Goal: Use online tool/utility: Utilize a website feature to perform a specific function

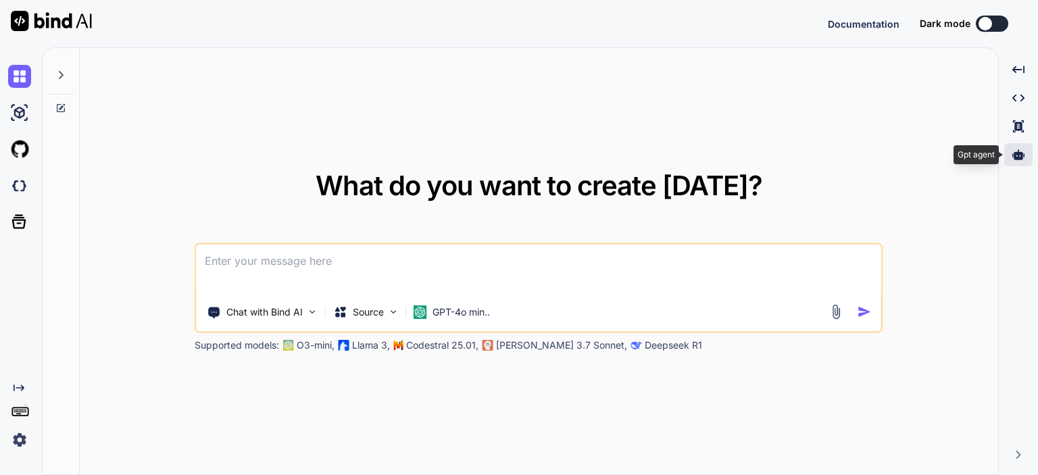
click at [1015, 155] on icon at bounding box center [1018, 154] width 12 height 10
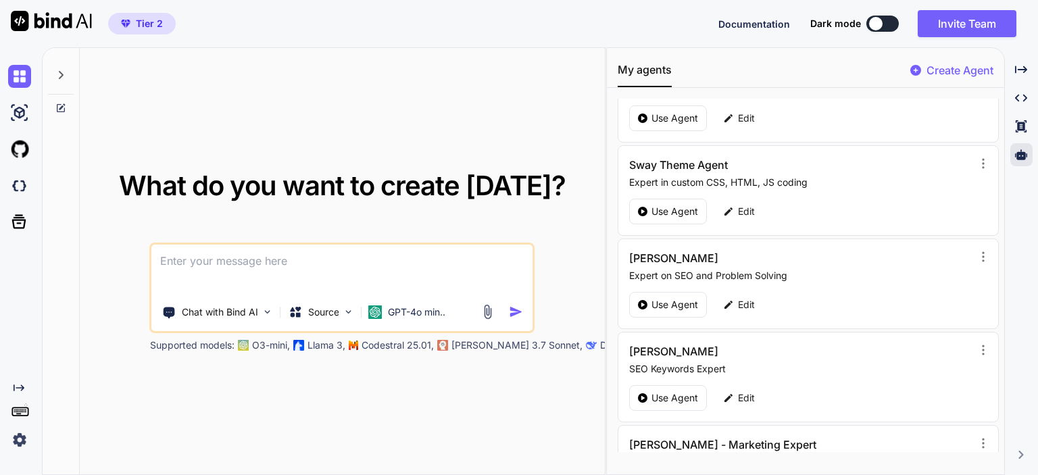
scroll to position [203, 0]
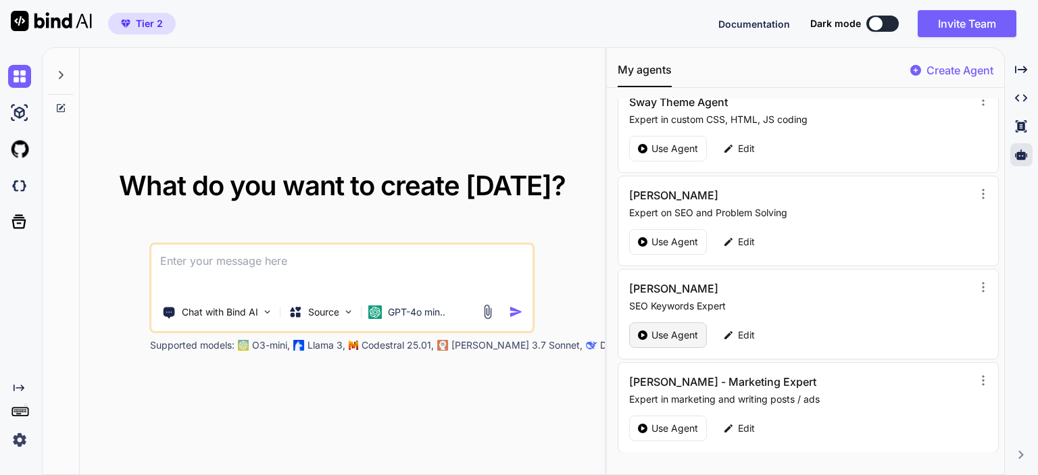
click at [672, 329] on p "Use Agent" at bounding box center [674, 335] width 47 height 14
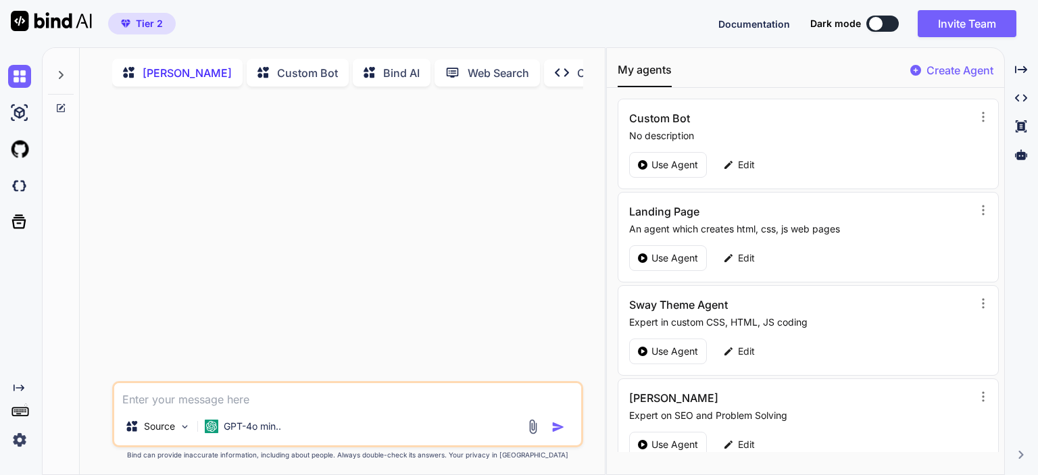
click at [235, 399] on textarea at bounding box center [347, 395] width 467 height 24
type textarea "x"
type textarea "w"
type textarea "x"
type textarea "wr"
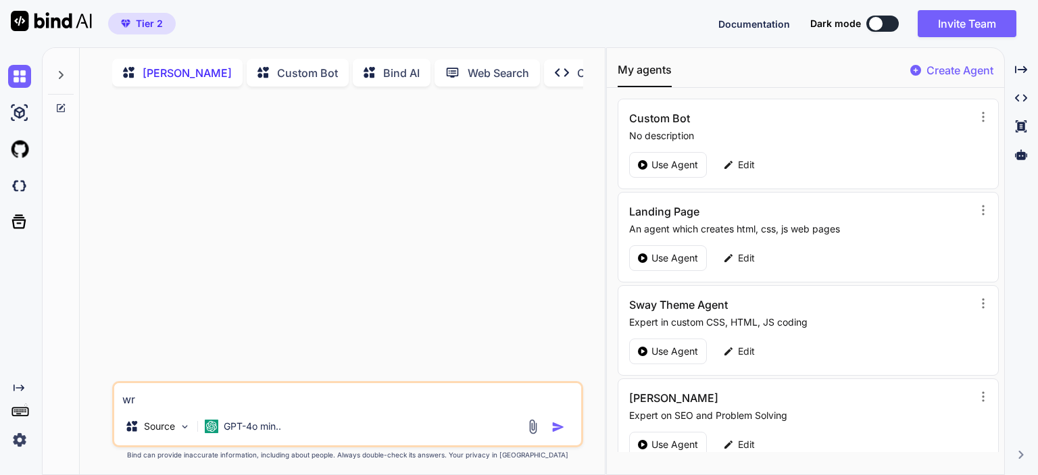
type textarea "x"
type textarea "wri"
type textarea "x"
type textarea "writ"
type textarea "x"
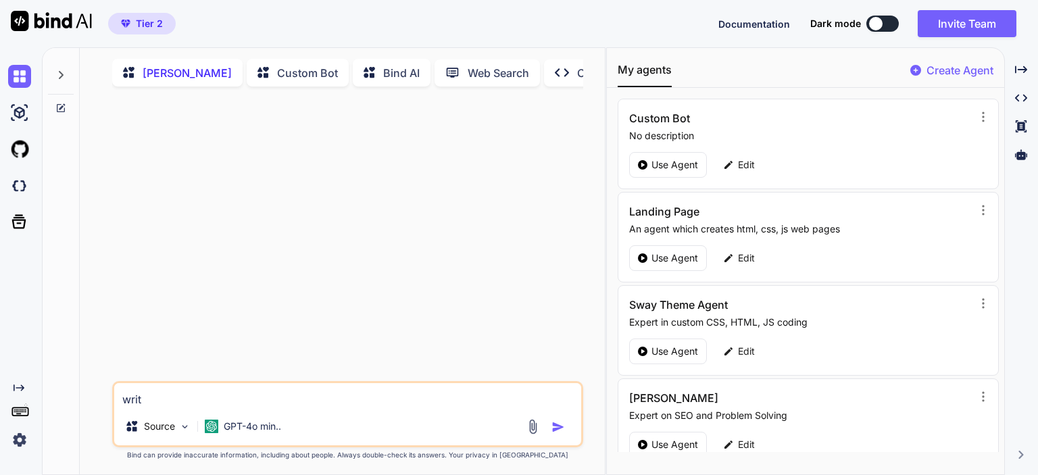
type textarea "write"
type textarea "x"
type textarea "write"
type textarea "x"
type textarea "write m"
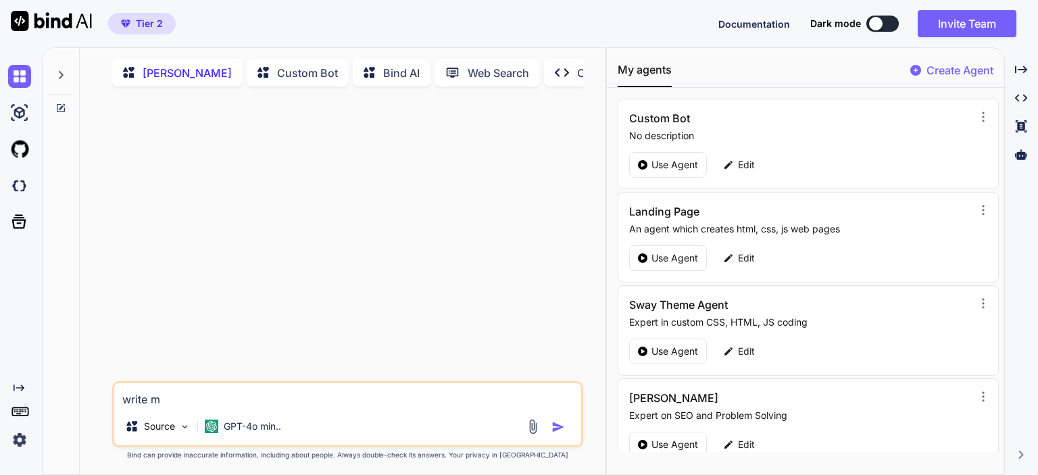
type textarea "x"
type textarea "write me"
type textarea "x"
type textarea "write me a"
type textarea "x"
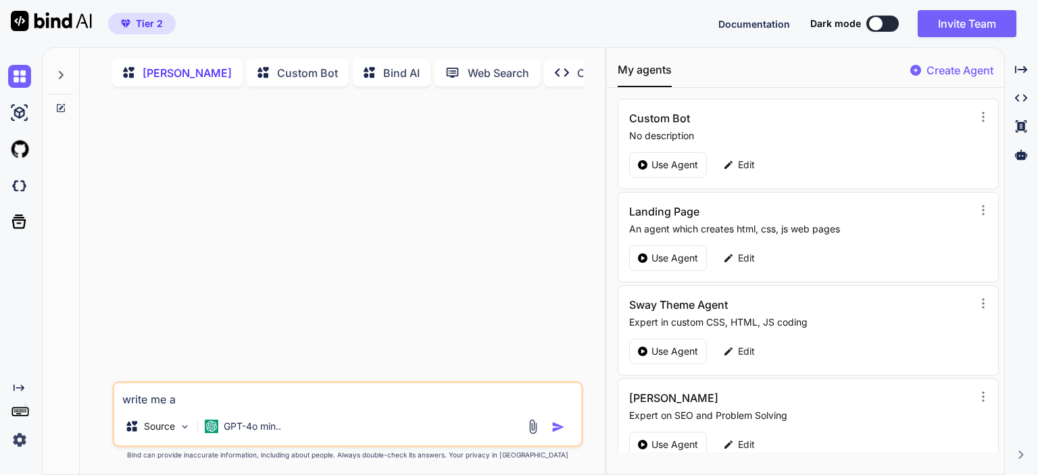
type textarea "write me a"
type textarea "x"
type textarea "write me a p"
type textarea "x"
type textarea "write me a pr"
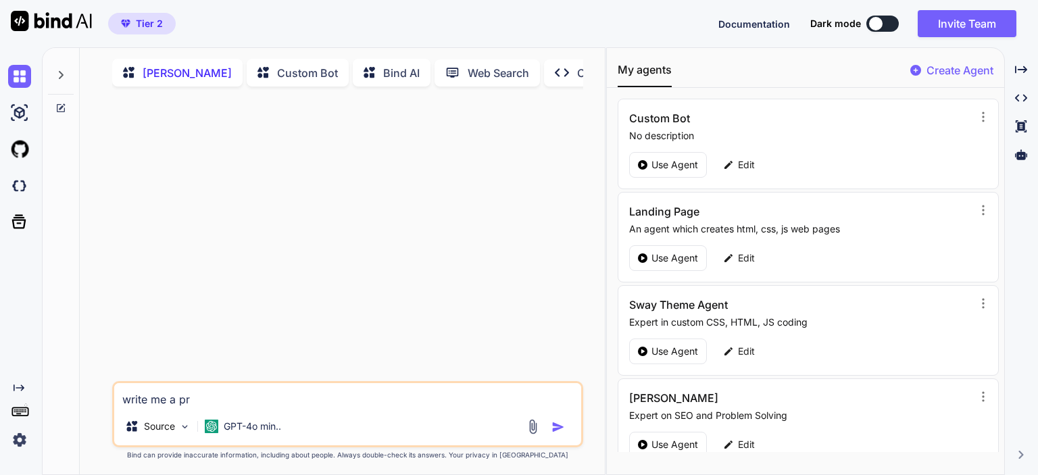
type textarea "x"
type textarea "write me a pro"
type textarea "x"
type textarea "write me a prom"
type textarea "x"
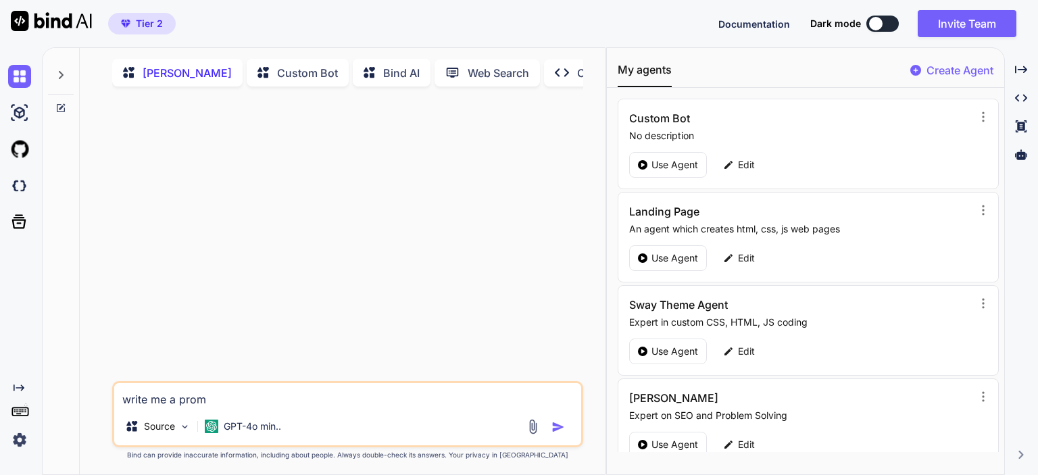
type textarea "write me a promp"
type textarea "x"
type textarea "write me a prompt"
type textarea "x"
type textarea "write me a prompt"
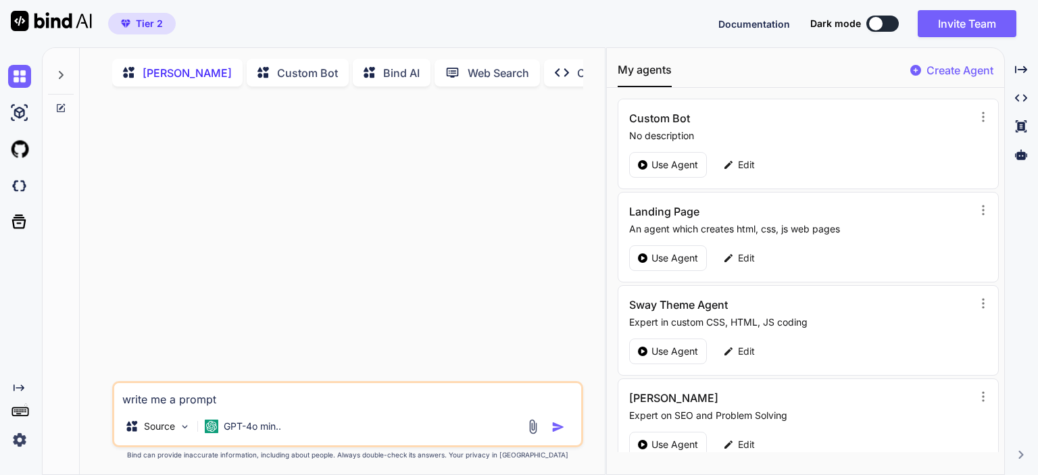
type textarea "x"
type textarea "write me a prompt f"
type textarea "x"
type textarea "write me a prompt fo"
type textarea "x"
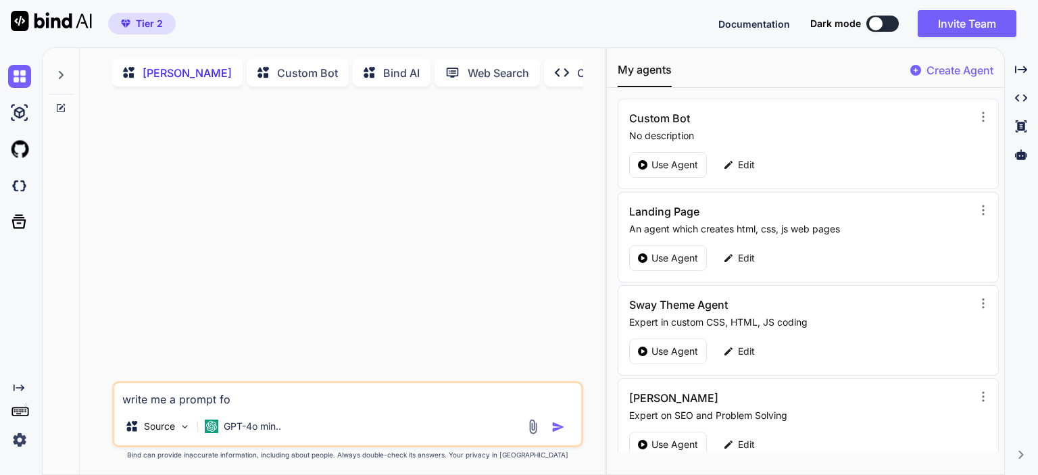
type textarea "write me a prompt for"
type textarea "x"
type textarea "write me a prompt for"
type textarea "x"
type textarea "write me a prompt for g"
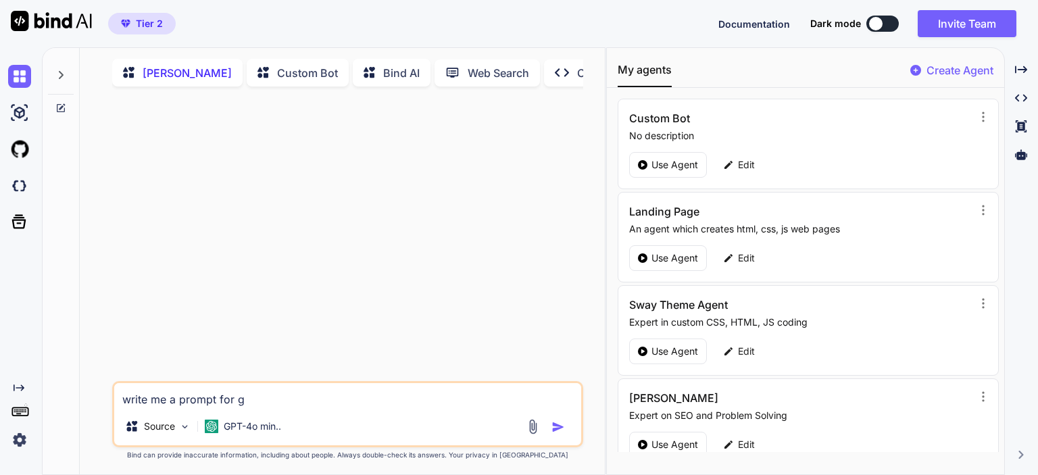
type textarea "x"
type textarea "write me a prompt for ge"
type textarea "x"
type textarea "write me a prompt for gen"
type textarea "x"
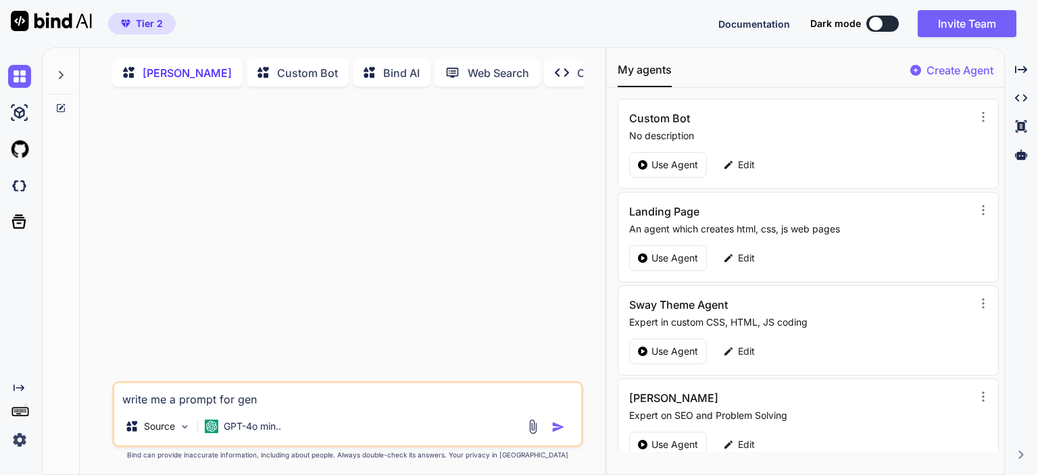
type textarea "write me a prompt for gene"
type textarea "x"
type textarea "write me a prompt for gener"
type textarea "x"
type textarea "write me a prompt for genera"
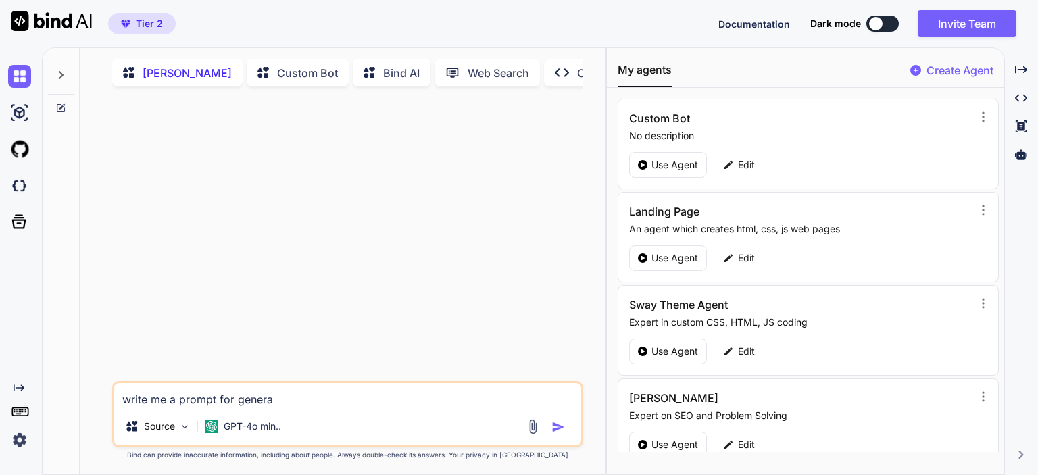
type textarea "x"
type textarea "write me a prompt for generat"
type textarea "x"
type textarea "write me a prompt for generati"
type textarea "x"
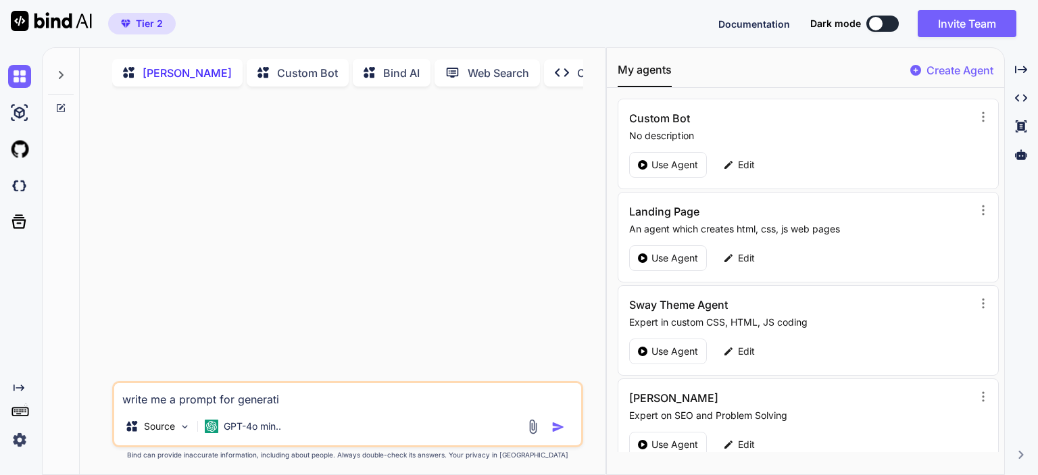
type textarea "write me a prompt for generatin"
type textarea "x"
type textarea "write me a prompt for generating"
type textarea "x"
type textarea "write me a prompt for generating a"
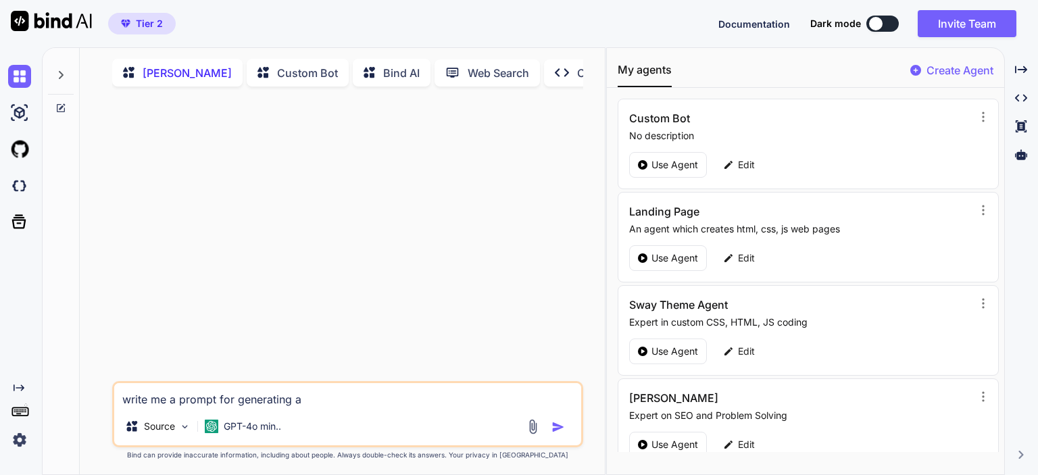
type textarea "x"
type textarea "write me a prompt for generating a"
type textarea "x"
type textarea "write me a prompt for generating a vo"
type textarea "x"
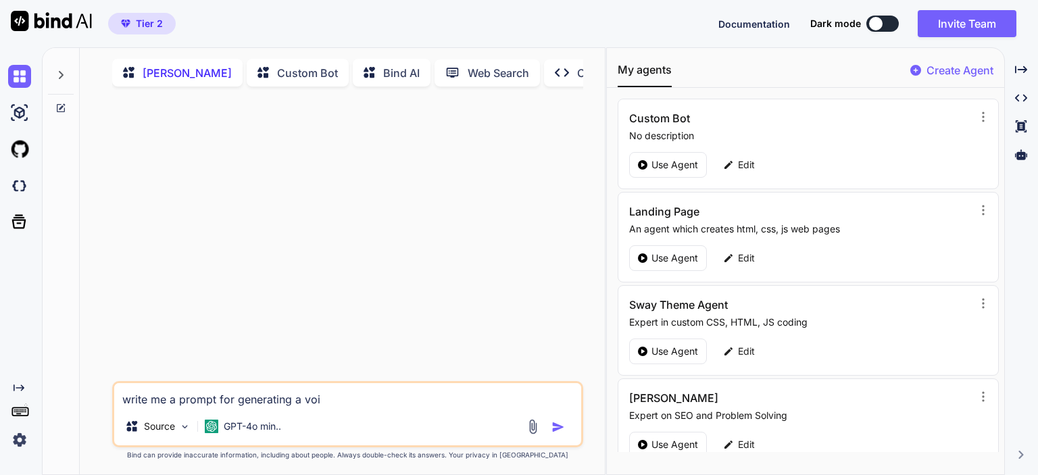
type textarea "write me a prompt for generating a voic"
type textarea "x"
type textarea "write me a prompt for generating a voice"
type textarea "x"
type textarea "write me a prompt for generating a voice."
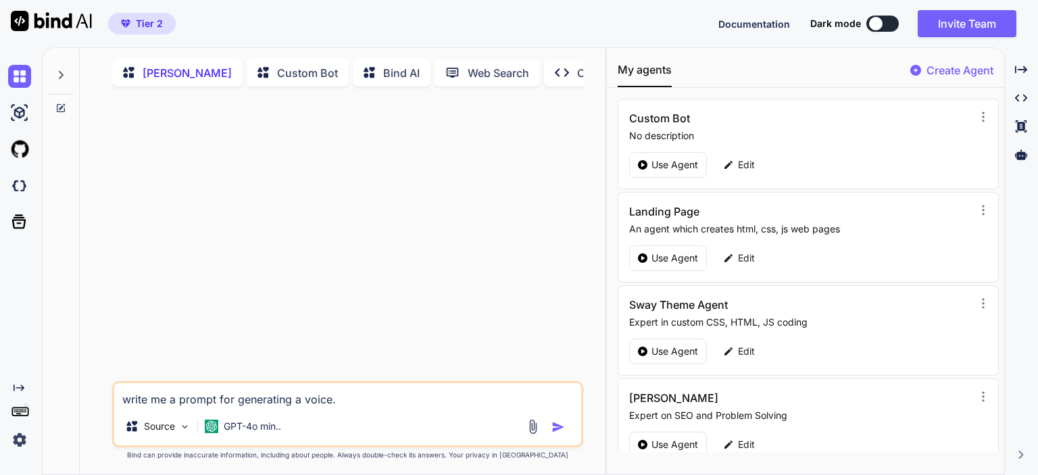
type textarea "x"
type textarea "write me a prompt for generating a voice."
type textarea "x"
type textarea "write me a prompt for generating a voice. i"
type textarea "x"
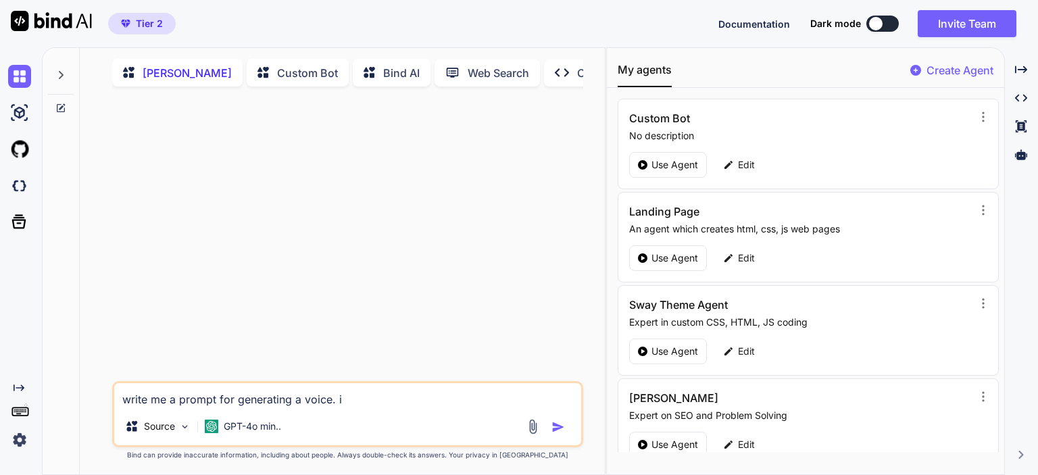
type textarea "write me a prompt for generating a voice. i"
type textarea "x"
type textarea "write me a prompt for generating a voice. i n"
type textarea "x"
type textarea "write me a prompt for generating a voice. i ne"
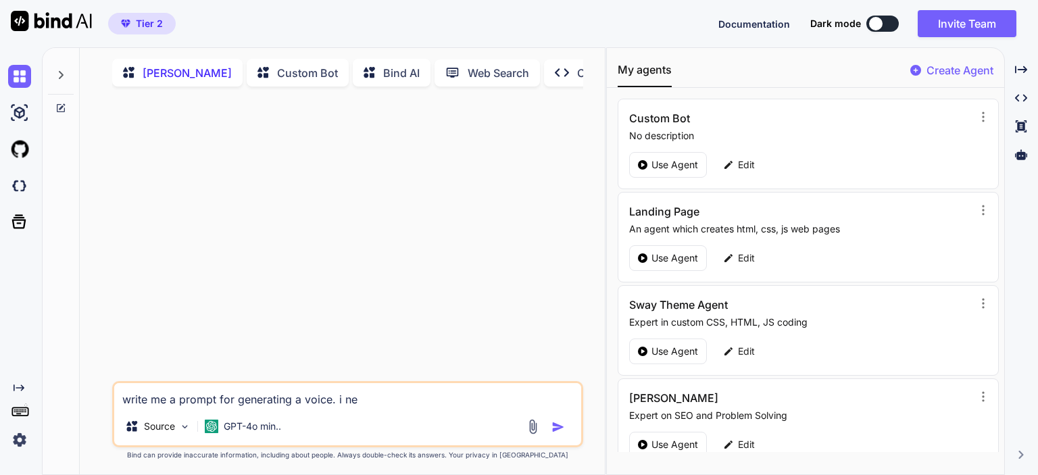
type textarea "x"
type textarea "write me a prompt for generating a voice. i nee"
type textarea "x"
type textarea "write me a prompt for generating a voice. i need"
type textarea "x"
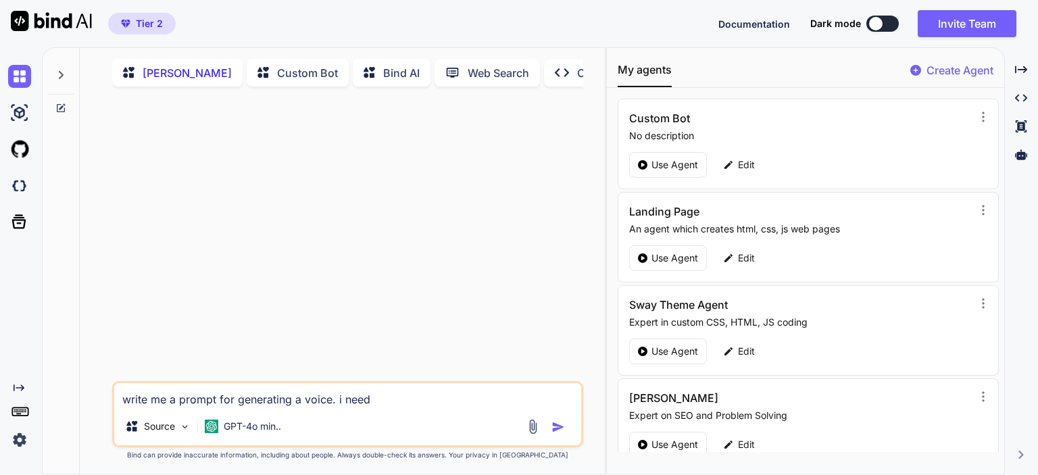
type textarea "write me a prompt for generating a voice. i need t"
type textarea "x"
type textarea "write me a prompt for generating a voice. i need th"
type textarea "x"
type textarea "write me a prompt for generating a voice. i need the"
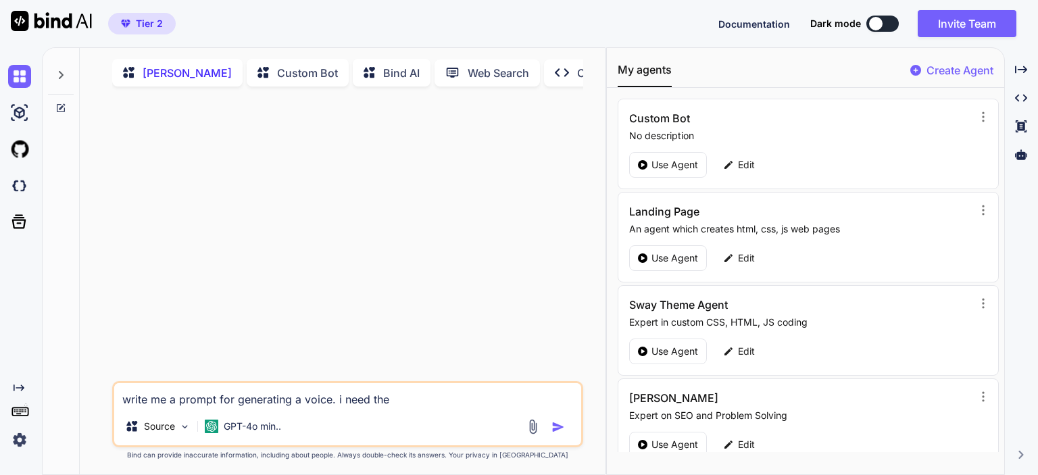
type textarea "x"
type textarea "write me a prompt for generating a voice. i need the"
type textarea "x"
type textarea "write me a prompt for generating a voice. i need the a"
type textarea "x"
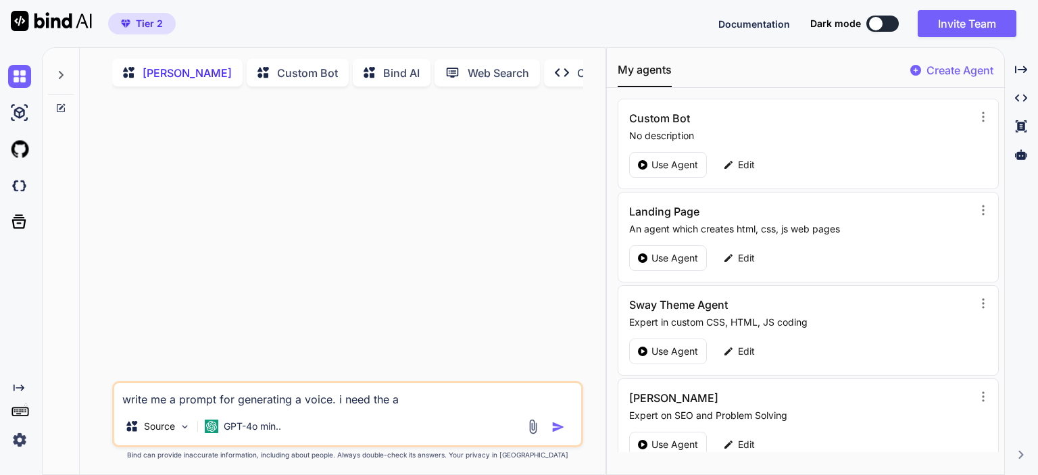
type textarea "write me a prompt for generating a voice. i need the ac"
type textarea "x"
type textarea "write me a prompt for generating a voice. i need the acc"
type textarea "x"
type textarea "write me a prompt for generating a voice. i need the acce"
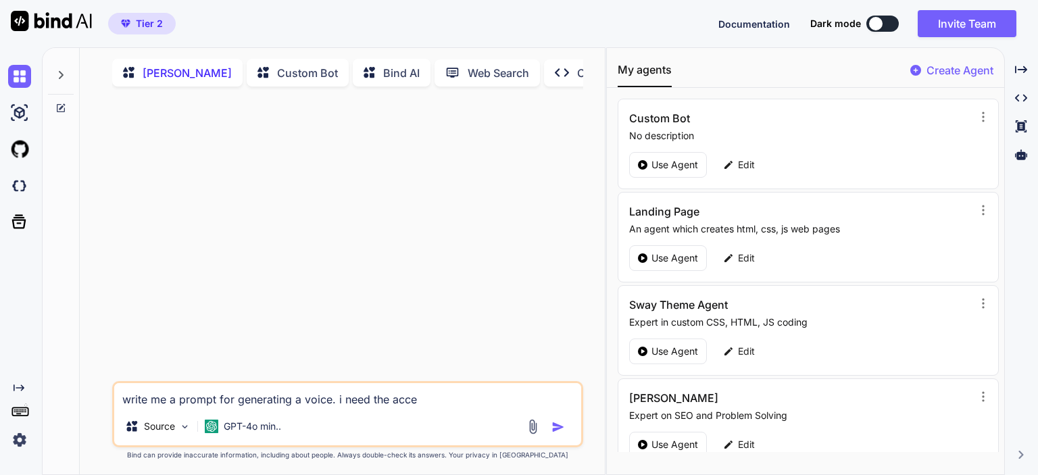
type textarea "x"
type textarea "write me a prompt for generating a voice. i need the accen"
type textarea "x"
type textarea "write me a prompt for generating a voice. i need the accent"
type textarea "x"
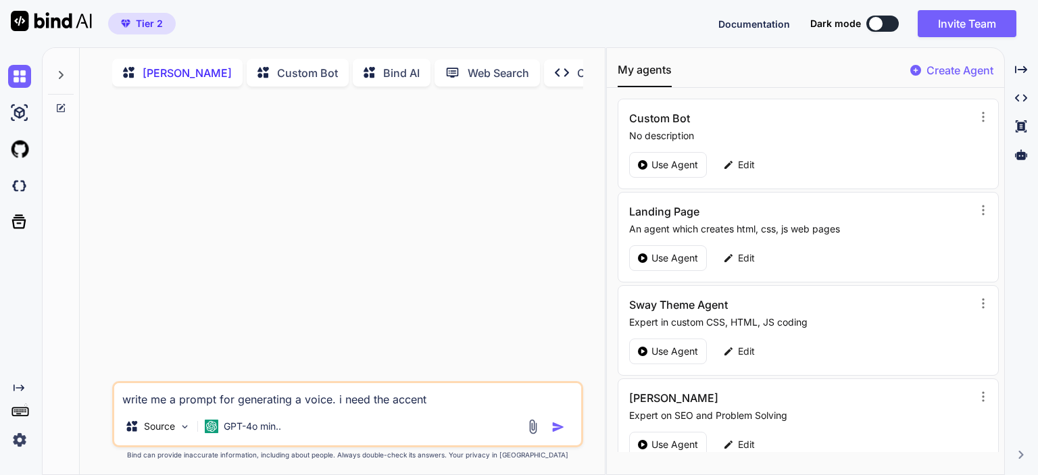
type textarea "write me a prompt for generating a voice. i need the accent"
type textarea "x"
type textarea "write me a prompt for generating a voice. i need the accent be"
type textarea "x"
type textarea "write me a prompt for generating a voice. i need the accent be"
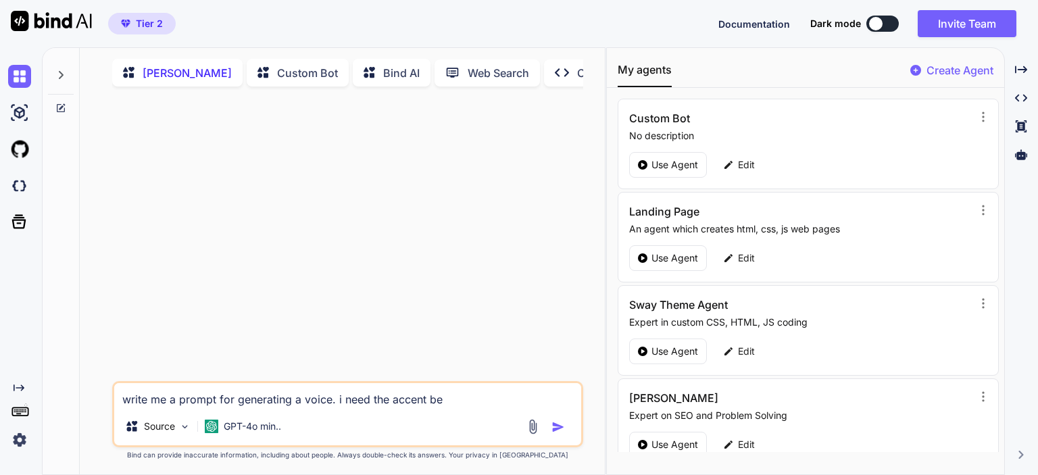
type textarea "x"
type textarea "write me a prompt for generating a voice. i need the accent be l"
type textarea "x"
type textarea "write me a prompt for generating a voice. i need the accent be li"
type textarea "x"
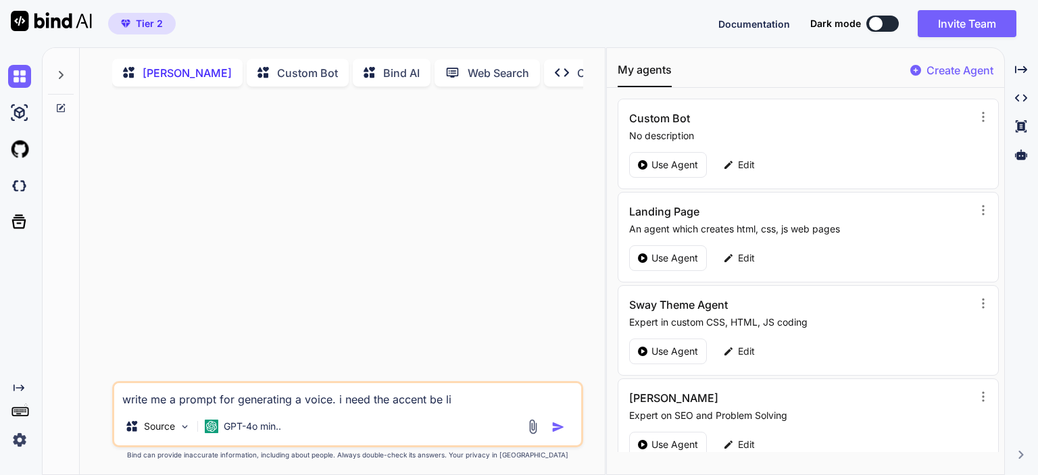
type textarea "write me a prompt for generating a voice. i need the accent be lik"
type textarea "x"
type textarea "write me a prompt for generating a voice. i need the accent be like"
type textarea "x"
type textarea "write me a prompt for generating a voice. i need the accent be like"
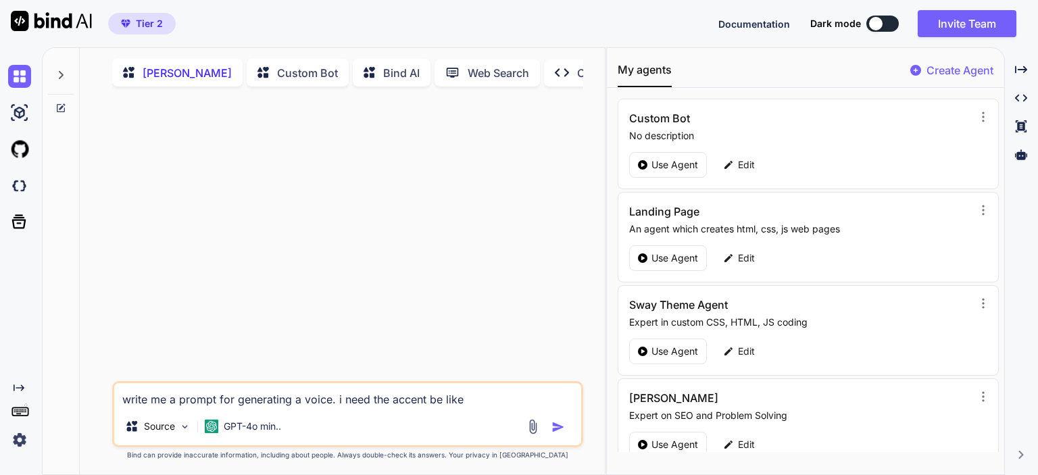
type textarea "x"
type textarea "write me a prompt for generating a voice. i need the accent be like E"
type textarea "x"
type textarea "write me a prompt for generating a voice. i need the accent be like Eu"
type textarea "x"
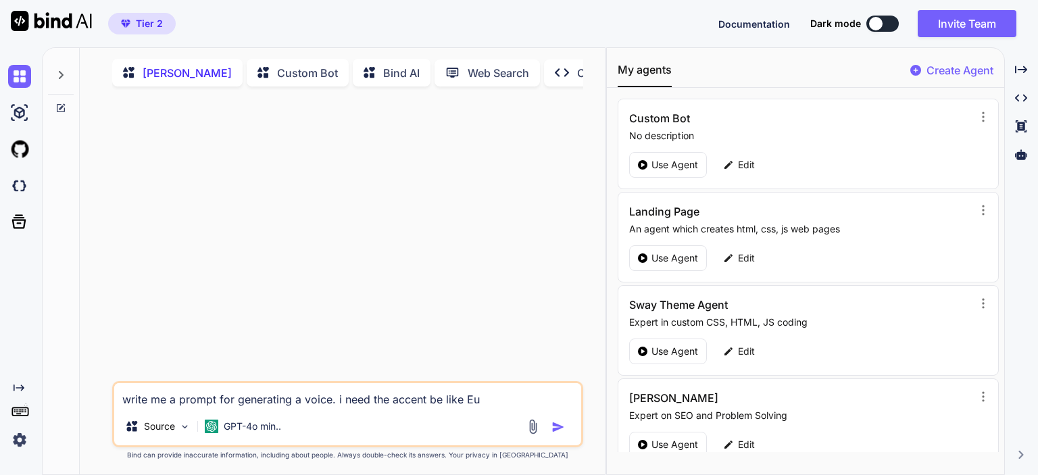
type textarea "write me a prompt for generating a voice. i need the accent be like Eut"
type textarea "x"
type textarea "write me a prompt for generating a voice. i need the accent be like Euth"
type textarea "x"
type textarea "write me a prompt for generating a voice. i need the accent be like Eutho"
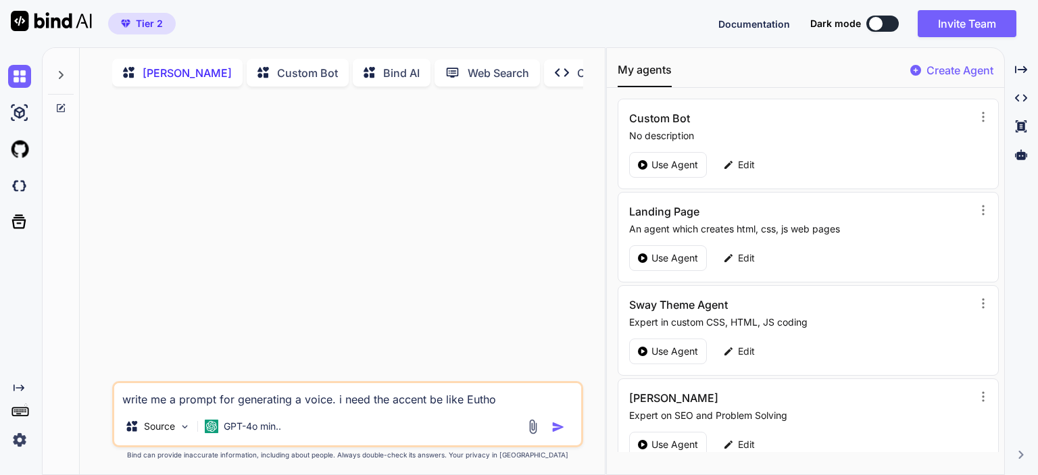
type textarea "x"
type textarea "write me a prompt for generating a voice. i need the accent be like Euthop"
type textarea "x"
type textarea "write me a prompt for generating a voice. i need the accent be like Euthope"
type textarea "x"
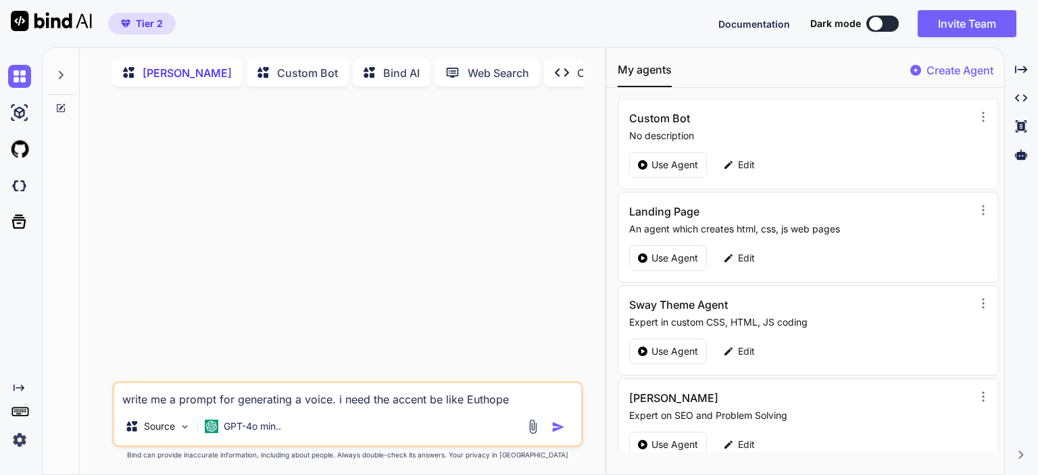
type textarea "write me a prompt for generating a voice. i need the accent be like Euthopea"
type textarea "x"
type textarea "write me a prompt for generating a voice. i need the accent be like Euthopean"
click at [500, 403] on textarea "write me a prompt for generating a voice. i need the accent be like Euthopean" at bounding box center [347, 395] width 467 height 24
type textarea "x"
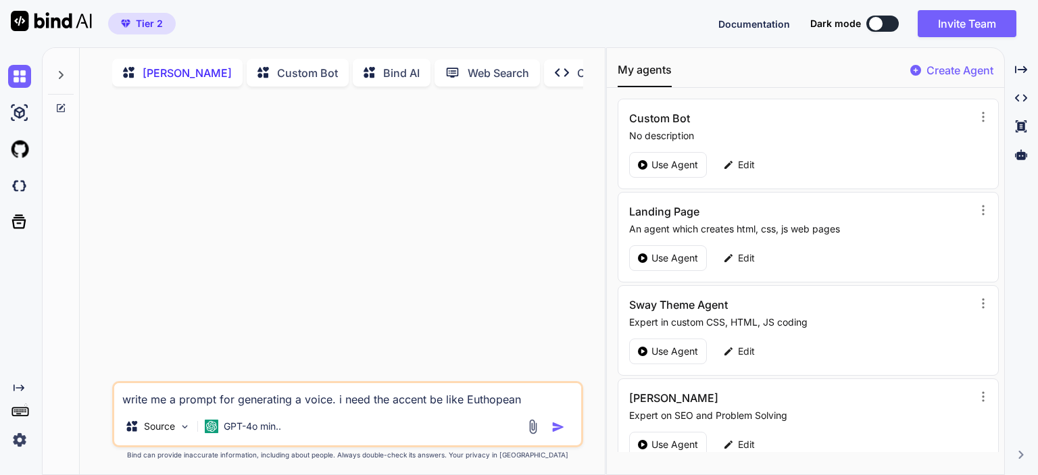
type textarea "write me a prompt for generating a voice. i need the accent be like Euthopiean"
type textarea "x"
type textarea "write me a prompt for generating a voice. i need the accent be like Euthopean"
type textarea "x"
type textarea "write me a prompt for generating a voice. i need the accent be like Euthiopean"
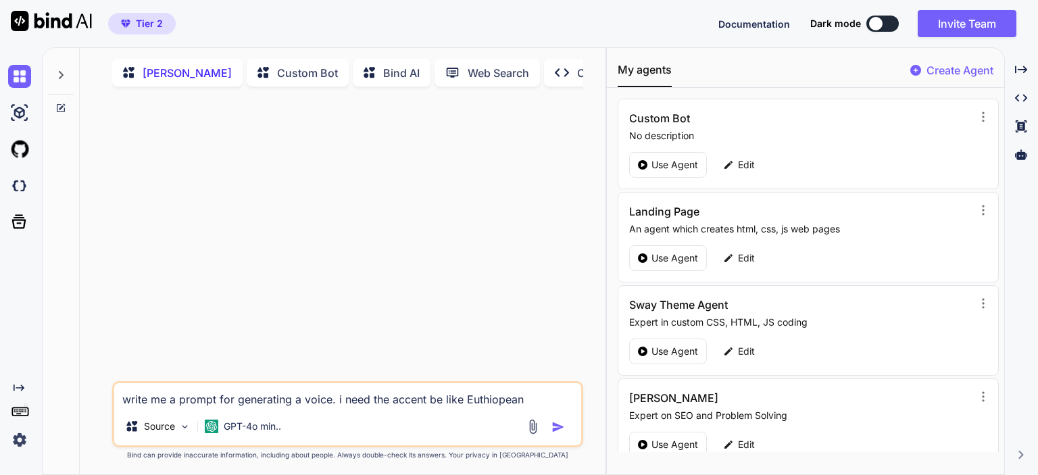
type textarea "x"
type textarea "write me a prompt for generating a voice. i need the accent be like Euthiopiean"
type textarea "x"
type textarea "write me a prompt for generating a voice. i need the accent be like Euthiopiaean"
type textarea "x"
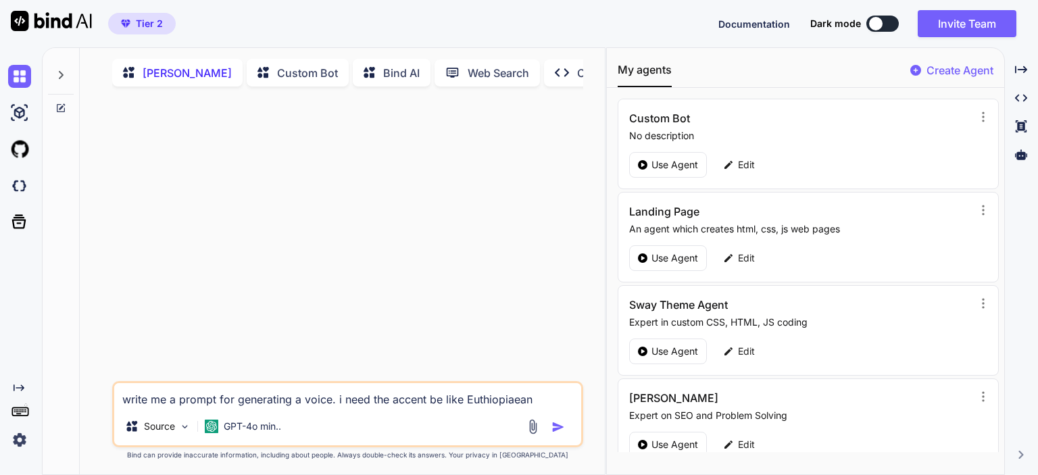
type textarea "write me a prompt for generating a voice. i need the accent be like Euthiopian"
type textarea "x"
type textarea "write me a prompt for generating a voice. i need the accent be like Ethiopian"
type textarea "x"
type textarea "write me a prompt for generating a voice. i need the accent be like Ethiopian."
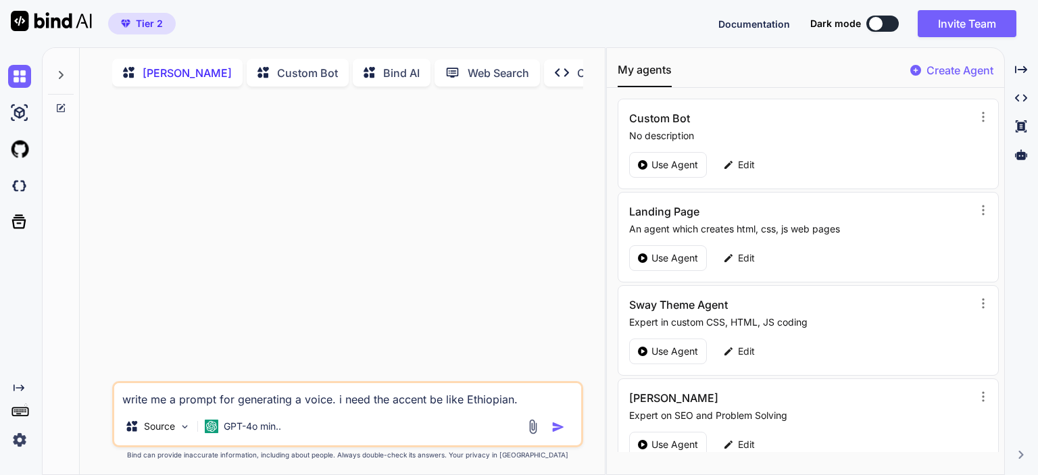
type textarea "x"
type textarea "write me a prompt for generating a voice. i need the accent be like Ethiopian."
type textarea "x"
type textarea "write me a prompt for generating a voice. i need the accent be like Ethiopian."
type textarea "x"
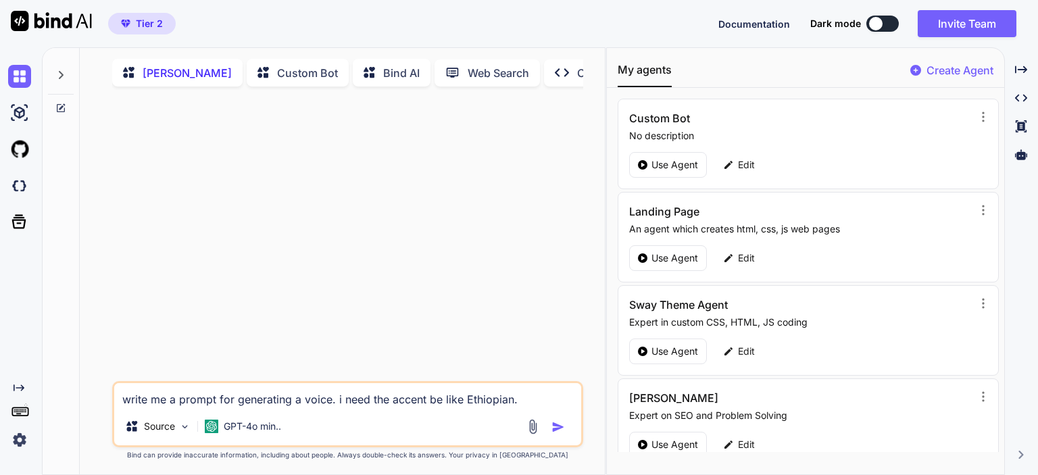
type textarea "write me a prompt for generating a voice. i need the accent be like Ethiopian"
type textarea "x"
type textarea "write me a prompt for generating a voice. i need the accent be like Ethiopian"
type textarea "x"
type textarea "write me a prompt for generating a voice. i need the accent be like Ethiopian a"
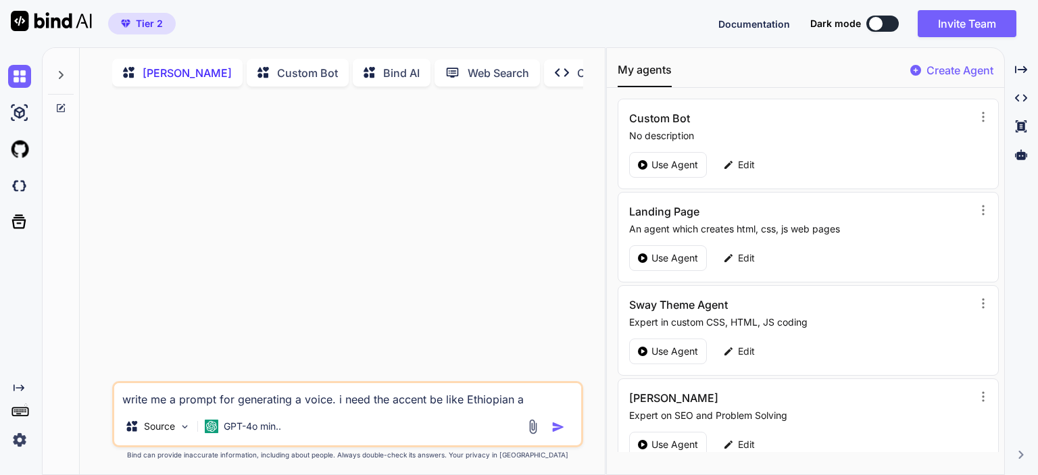
type textarea "x"
type textarea "write me a prompt for generating a voice. i need the accent be like Ethiopian ac"
type textarea "x"
type textarea "write me a prompt for generating a voice. i need the accent be like Ethiopian a…"
type textarea "x"
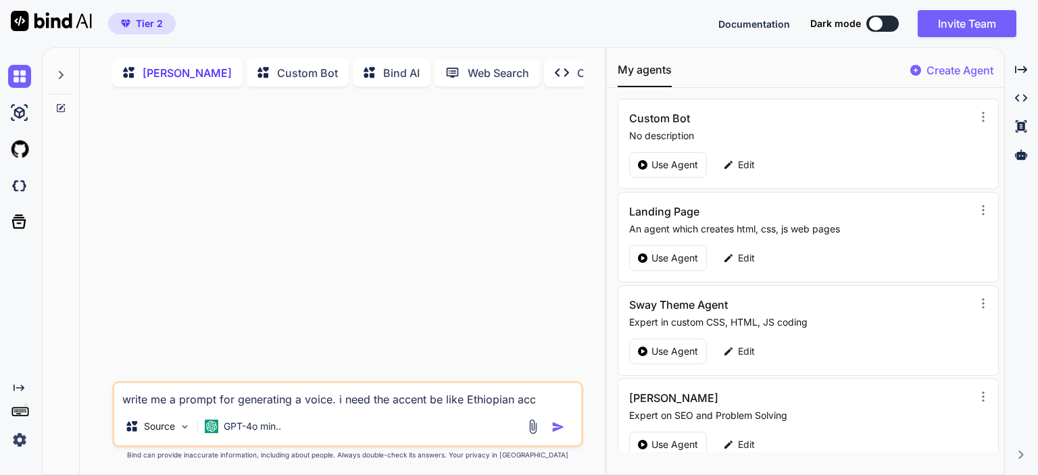
type textarea "write me a prompt for generating a voice. i need the accent be like Ethiopian a…"
type textarea "x"
type textarea "write me a prompt for generating a voice. i need the accent be like Ethiopian a…"
type textarea "x"
type textarea "write me a prompt for generating a voice. i need the accent be like Ethiopian a…"
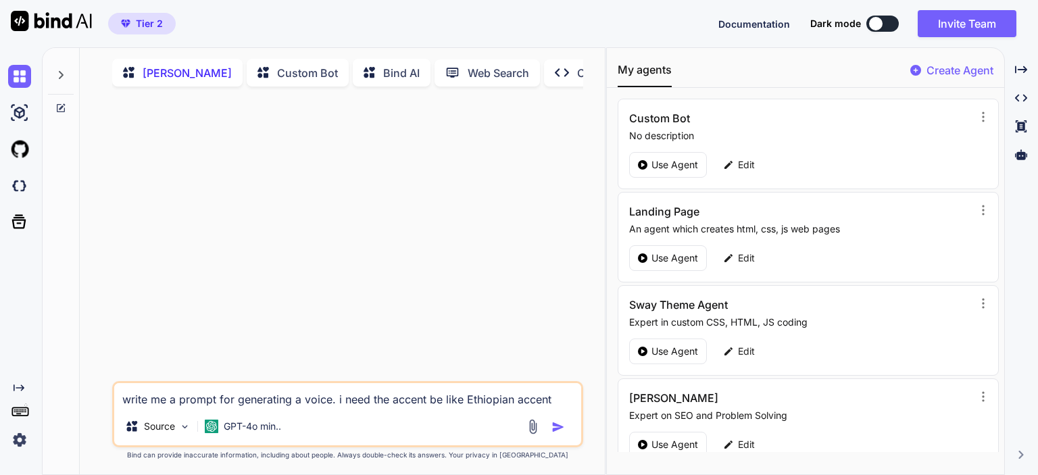
type textarea "x"
type textarea "write me a prompt for generating a voice. i need the accent be like Ethiopian a…"
type textarea "x"
type textarea "write me a prompt for generating a voice. i need the accent be like Ethiopian a…"
type textarea "x"
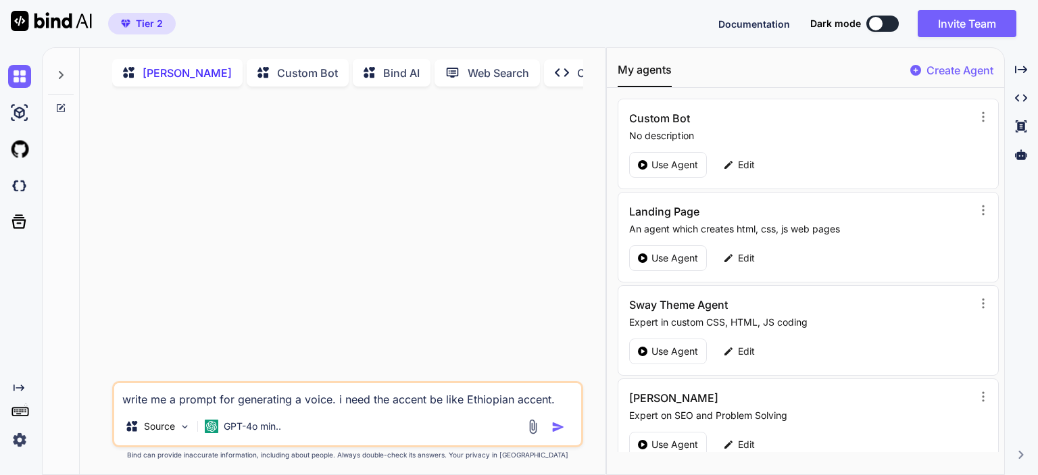
type textarea "write me a prompt for generating a voice. i need the accent be like Ethiopian a…"
type textarea "x"
type textarea "write me a prompt for generating a voice. i need the accent be like Ethiopian a…"
type textarea "x"
type textarea "write me a prompt for generating a voice. i need the accent be like Ethiopian a…"
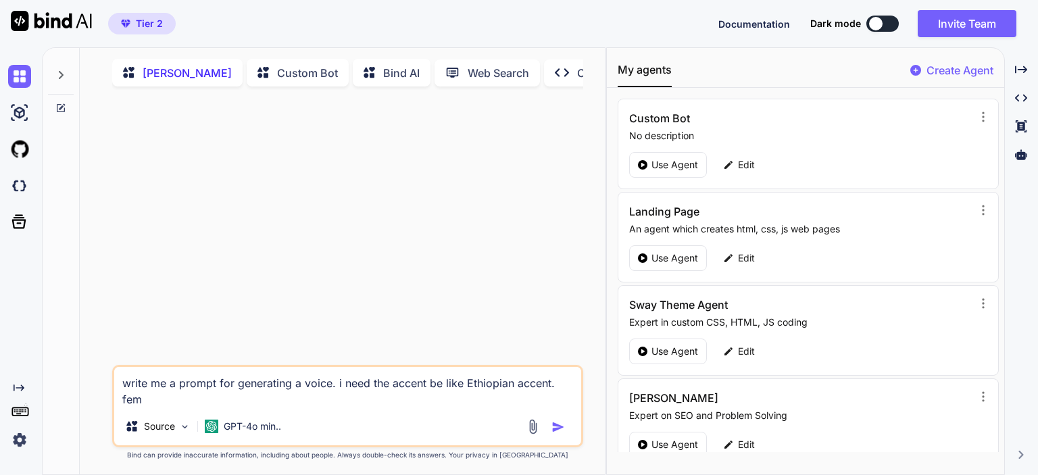
type textarea "x"
type textarea "write me a prompt for generating a voice. i need the accent be like Ethiopian a…"
type textarea "x"
type textarea "write me a prompt for generating a voice. i need the accent be like Ethiopian a…"
type textarea "x"
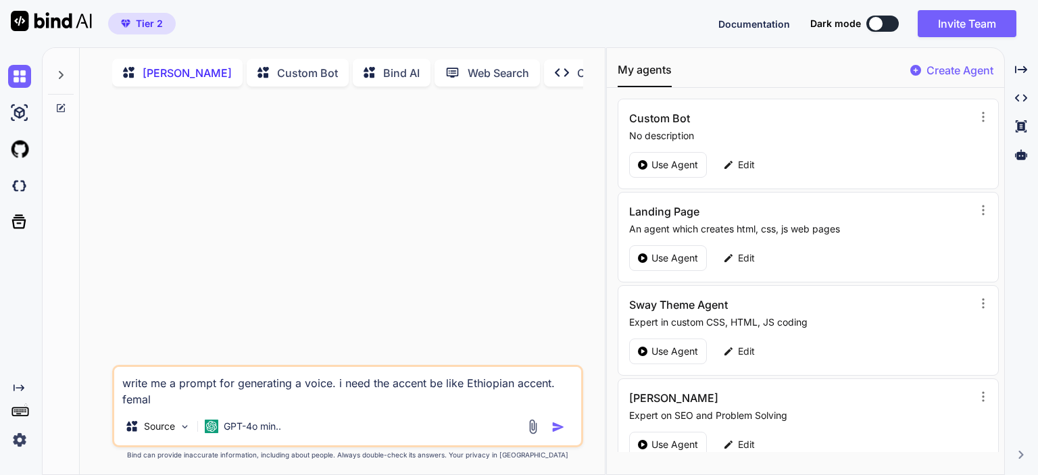
type textarea "write me a prompt for generating a voice. i need the accent be like Ethiopian a…"
type textarea "x"
type textarea "write me a prompt for generating a voice. i need the accent be like Ethiopian a…"
type textarea "x"
type textarea "write me a prompt for generating a voice. i need the accent be like Ethiopian a…"
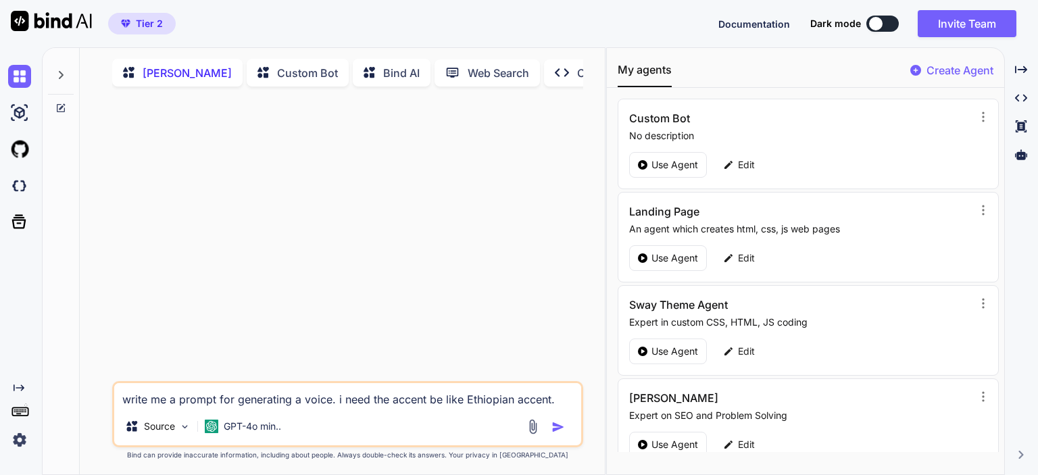
type textarea "x"
type textarea "write me a prompt for generating a voice. i need the accent be like Ethiopian a…"
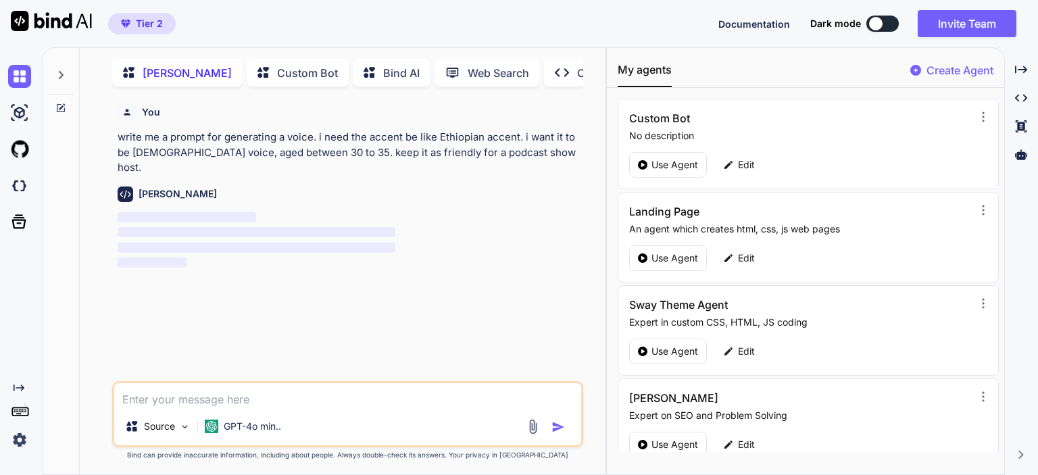
scroll to position [5, 0]
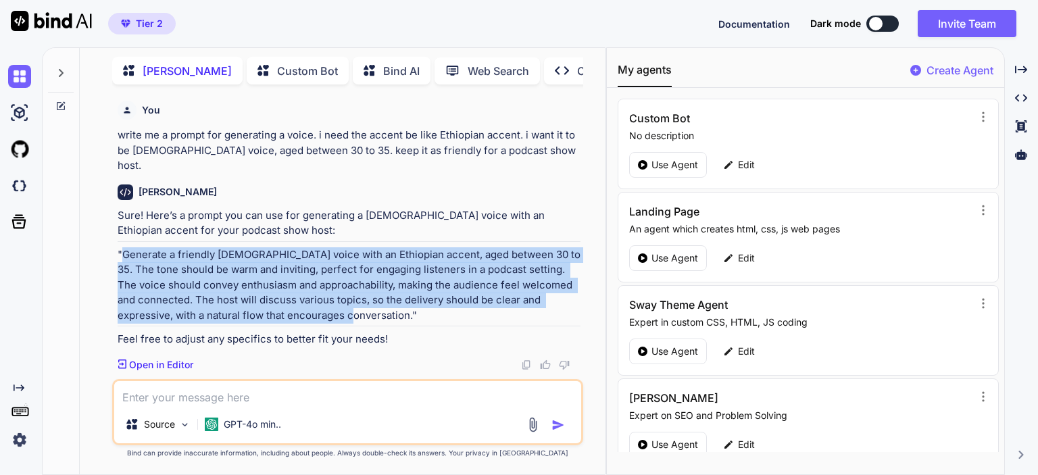
drag, startPoint x: 121, startPoint y: 241, endPoint x: 354, endPoint y: 302, distance: 240.9
click at [354, 302] on p ""Generate a friendly [DEMOGRAPHIC_DATA] voice with an Ethiopian accent, aged be…" at bounding box center [349, 285] width 463 height 76
copy p "Generate a friendly [DEMOGRAPHIC_DATA] voice with an Ethiopian accent, aged bet…"
